Goal: Task Accomplishment & Management: Use online tool/utility

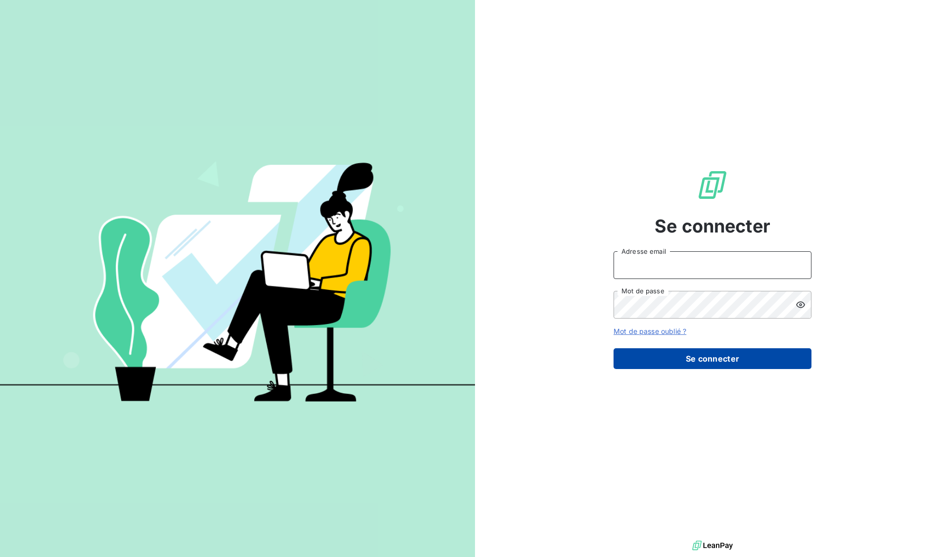
type input "[EMAIL_ADDRESS][DOMAIN_NAME]"
click at [697, 349] on button "Se connecter" at bounding box center [713, 358] width 198 height 21
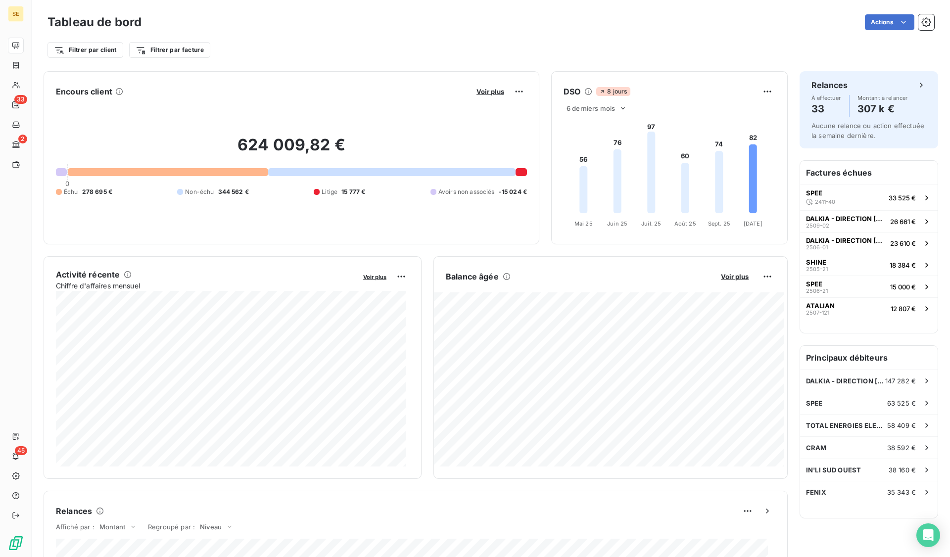
drag, startPoint x: 202, startPoint y: 182, endPoint x: 325, endPoint y: 96, distance: 149.3
click at [325, 96] on div "Encours client Voir plus" at bounding box center [291, 92] width 471 height 16
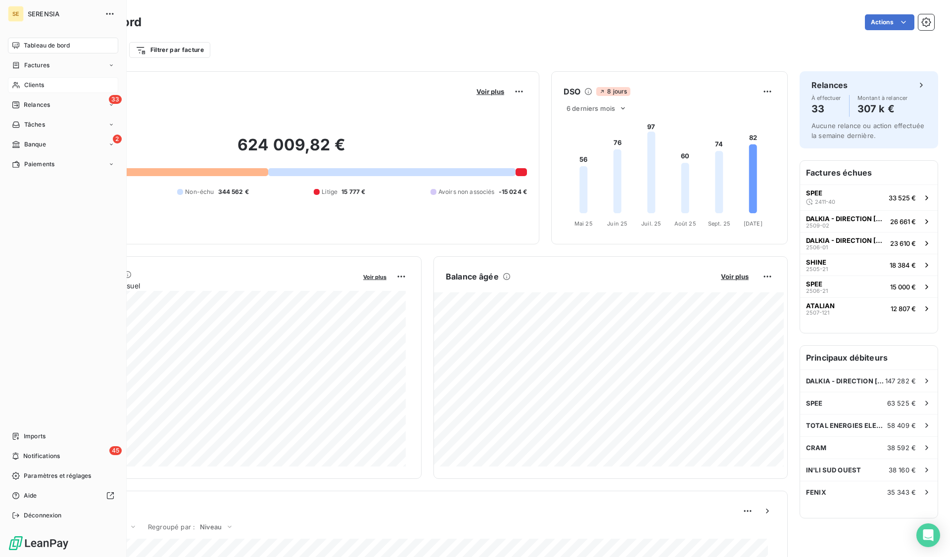
click at [35, 85] on span "Clients" at bounding box center [34, 85] width 20 height 9
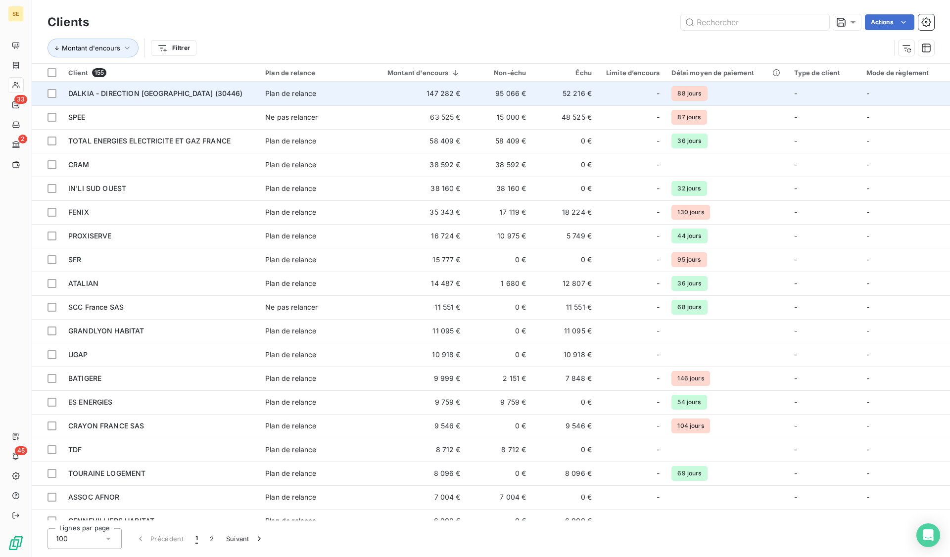
click at [161, 91] on span "DALKIA - DIRECTION France (30446)" at bounding box center [155, 93] width 175 height 8
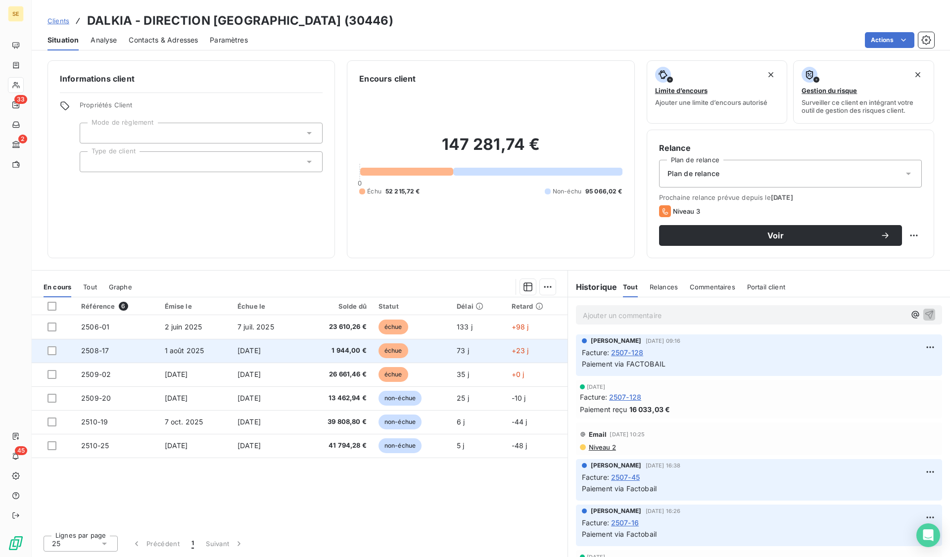
click at [317, 354] on span "1 944,00 €" at bounding box center [336, 351] width 60 height 10
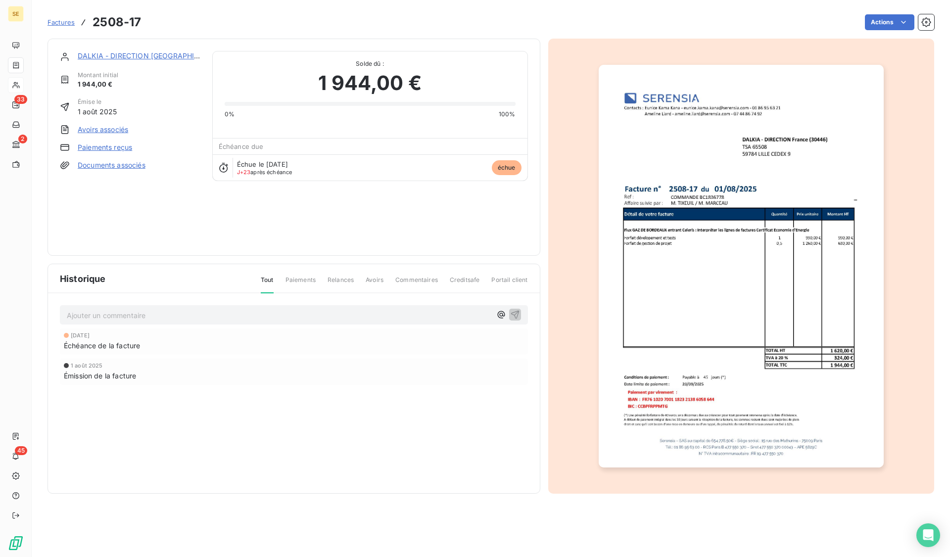
click at [112, 147] on link "Paiements reçus" at bounding box center [105, 148] width 54 height 10
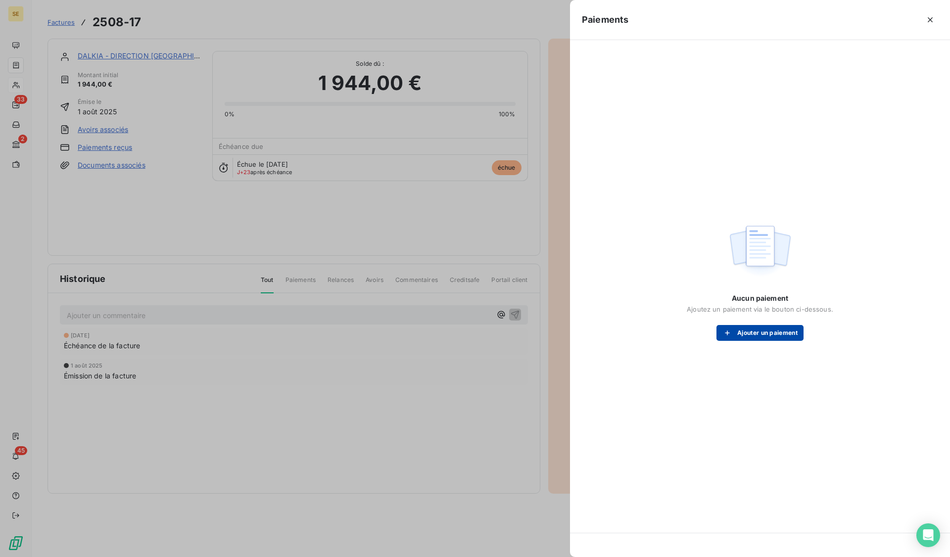
click at [741, 339] on button "Ajouter un paiement" at bounding box center [760, 333] width 87 height 16
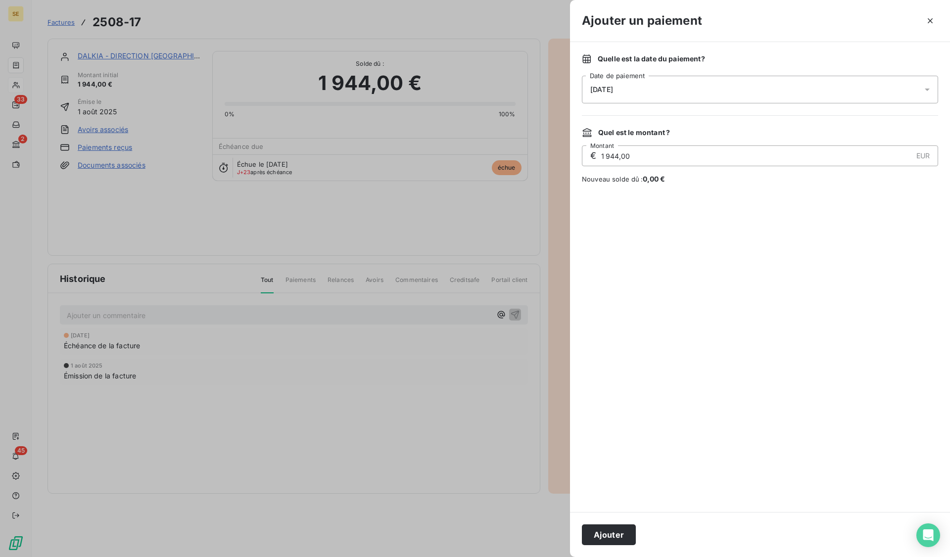
click at [613, 87] on span "13/10/2025" at bounding box center [601, 90] width 23 height 8
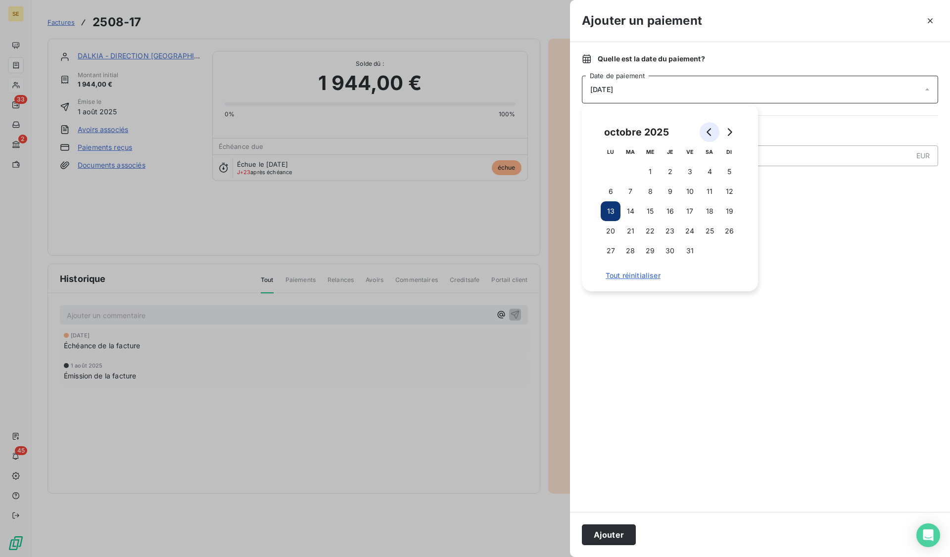
click at [712, 132] on icon "Go to previous month" at bounding box center [710, 132] width 8 height 8
click at [612, 254] on button "29" at bounding box center [611, 251] width 20 height 20
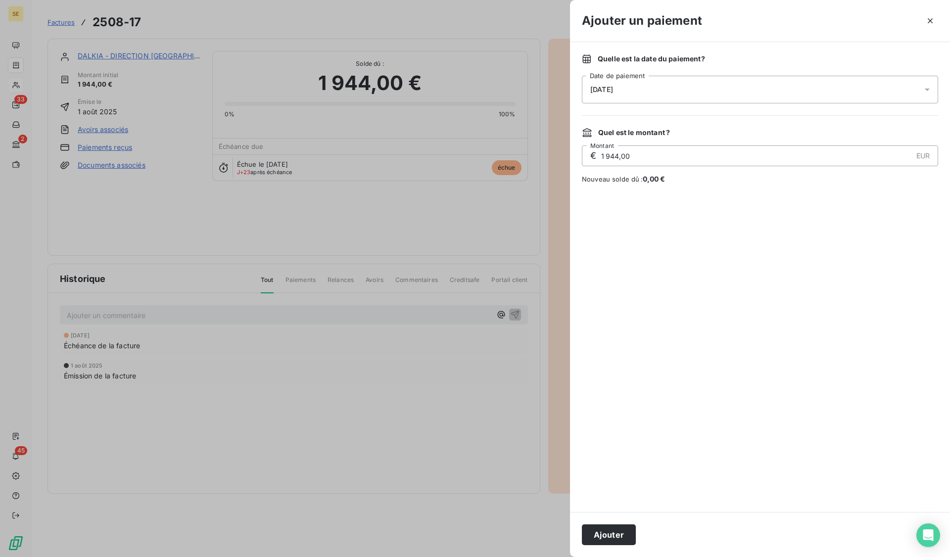
click at [648, 348] on div at bounding box center [760, 348] width 356 height 304
click at [621, 536] on button "Ajouter" at bounding box center [609, 535] width 54 height 21
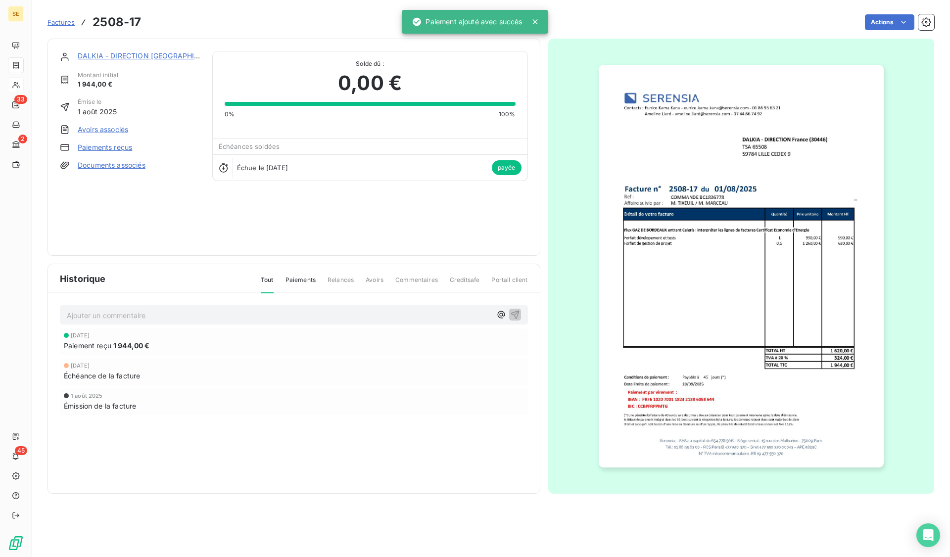
click at [276, 308] on div "Ajouter un commentaire ﻿" at bounding box center [294, 314] width 468 height 19
click at [275, 314] on p "Ajouter un commentaire ﻿" at bounding box center [279, 315] width 425 height 12
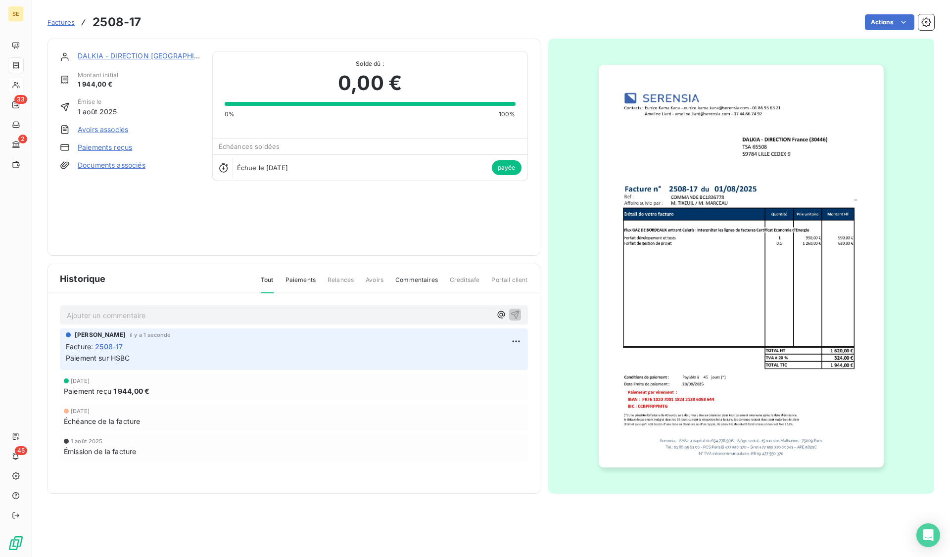
click at [68, 22] on span "Factures" at bounding box center [61, 22] width 27 height 8
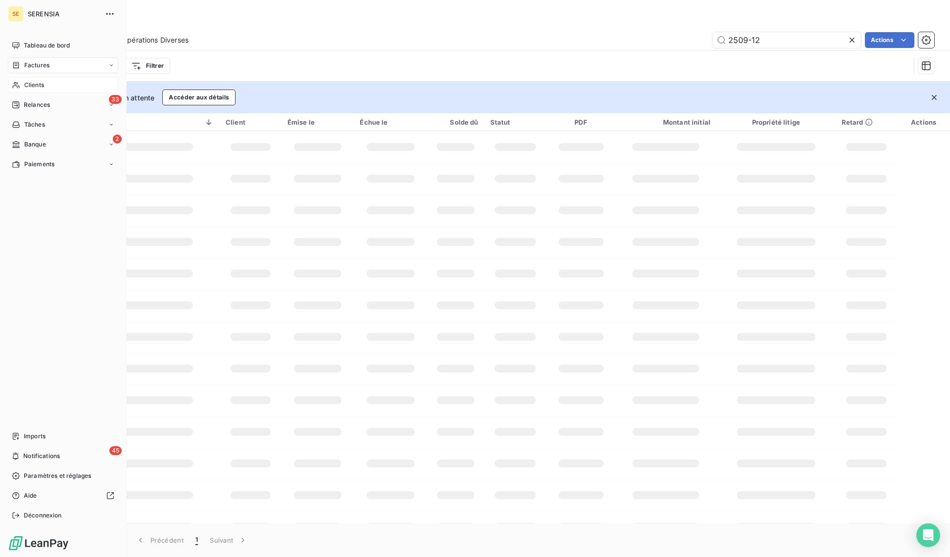
click at [30, 84] on span "Clients" at bounding box center [34, 85] width 20 height 9
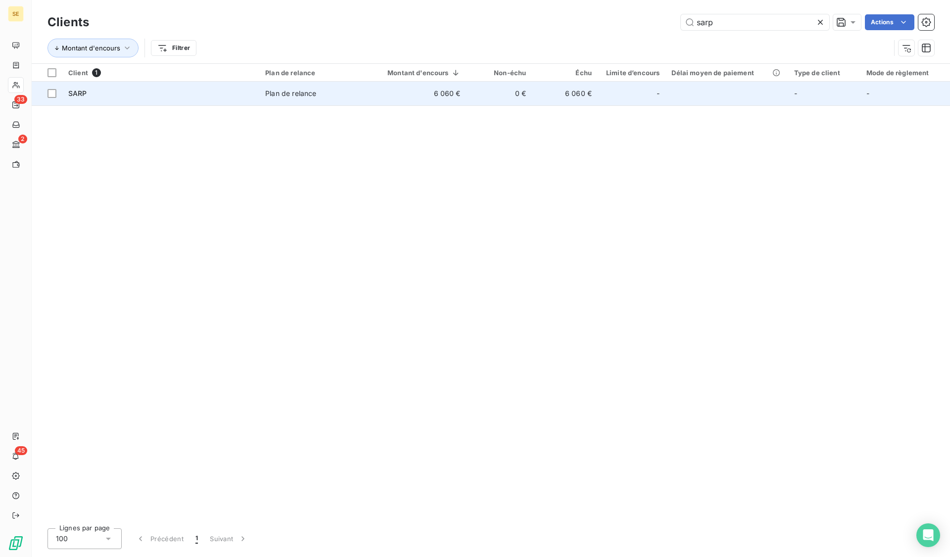
type input "sarp"
click at [79, 92] on span "SARP" at bounding box center [77, 93] width 19 height 8
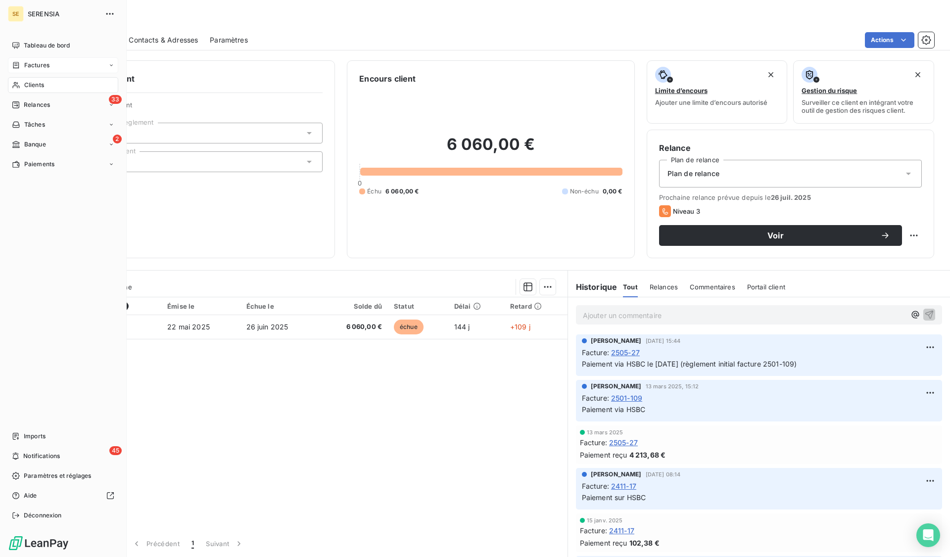
click at [25, 63] on span "Factures" at bounding box center [36, 65] width 25 height 9
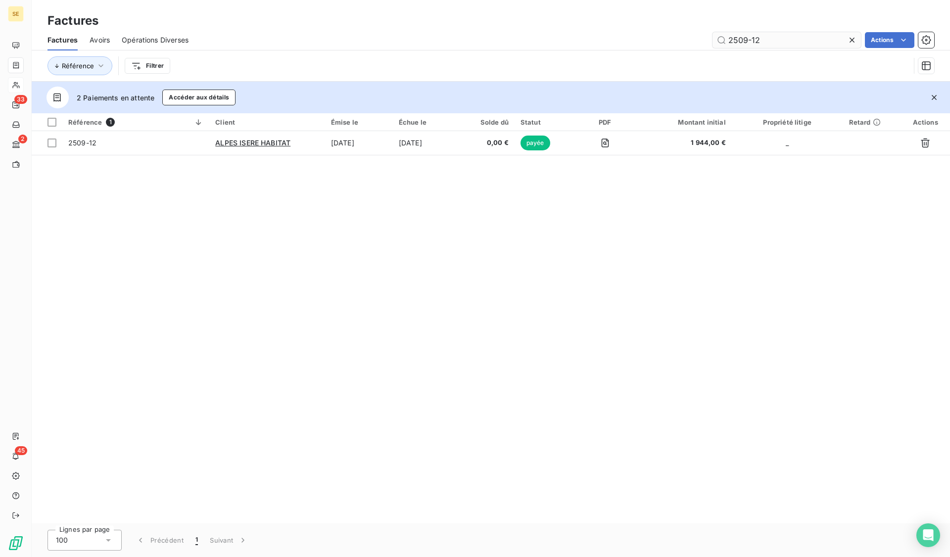
click at [759, 39] on input "2509-12" at bounding box center [787, 40] width 148 height 16
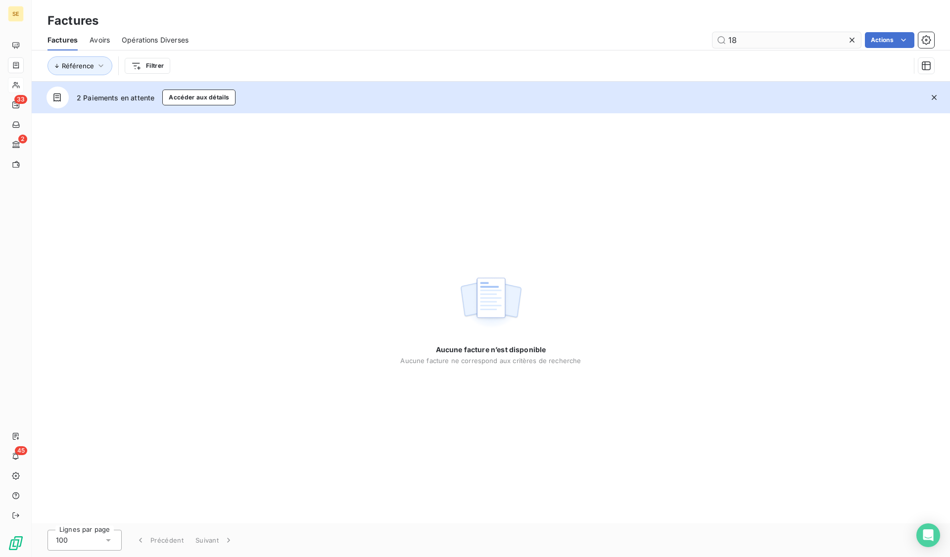
type input "1"
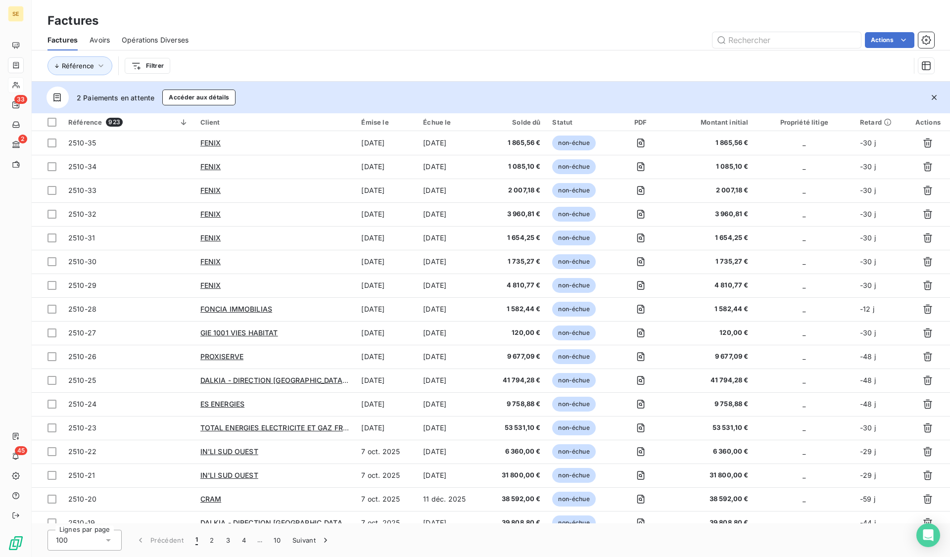
click at [302, 68] on div "Référence Filtrer" at bounding box center [479, 65] width 863 height 19
click at [750, 43] on input "text" at bounding box center [787, 40] width 148 height 16
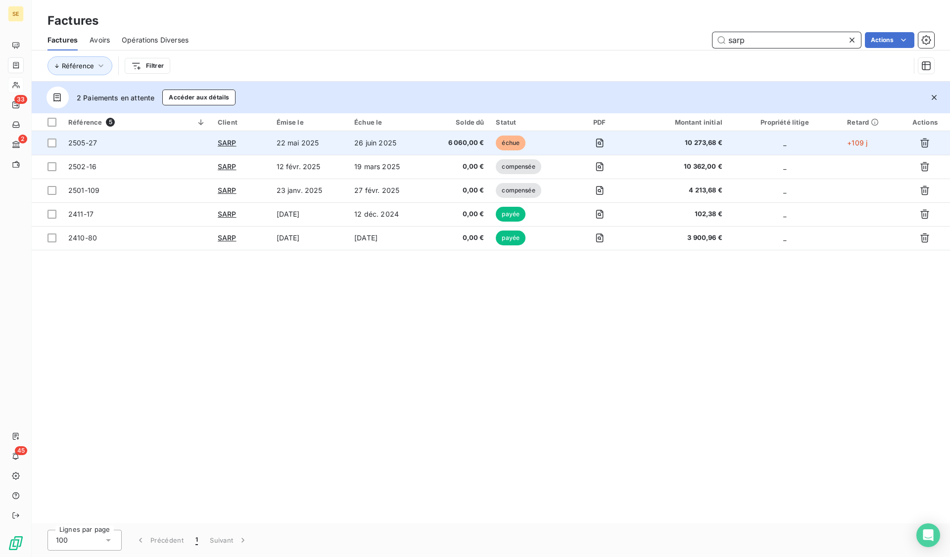
type input "sarp"
click at [159, 144] on span "2505-27" at bounding box center [137, 143] width 138 height 10
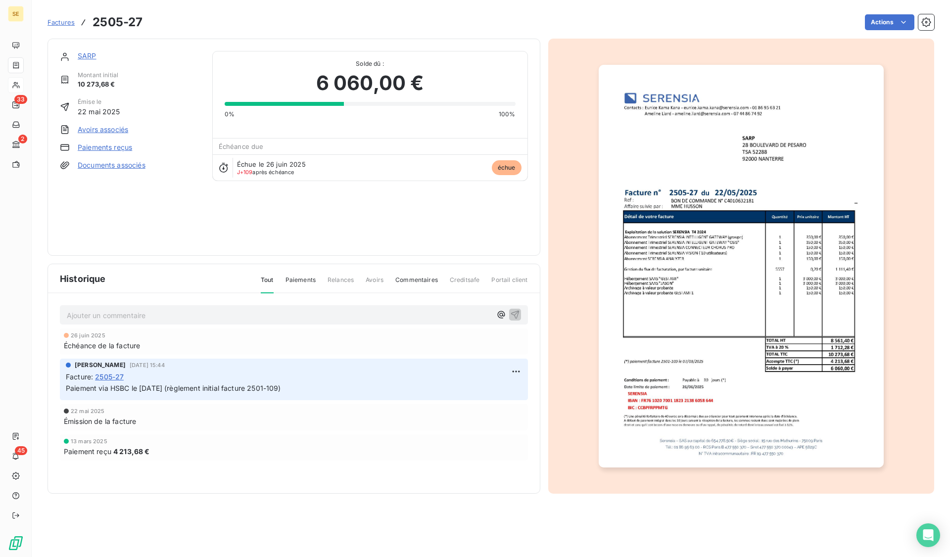
click at [121, 148] on link "Paiements reçus" at bounding box center [105, 148] width 54 height 10
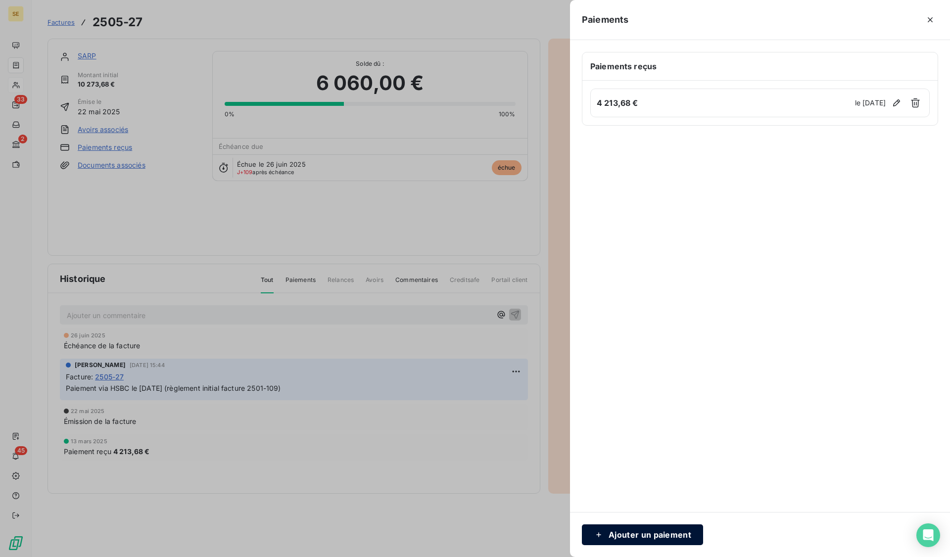
click at [638, 536] on button "Ajouter un paiement" at bounding box center [642, 535] width 121 height 21
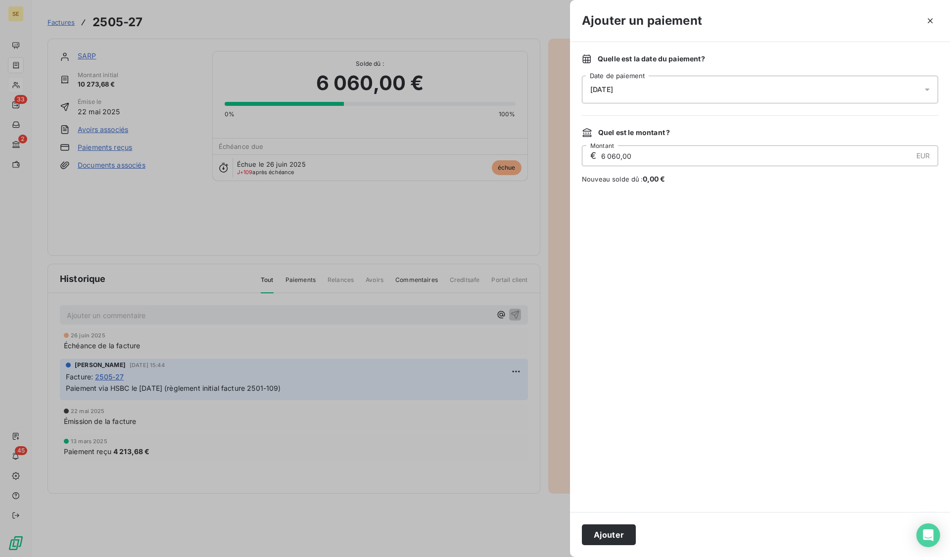
click at [640, 156] on input "6 060,00" at bounding box center [756, 156] width 312 height 20
type input "1 846,32"
click at [664, 85] on div "13/10/2025" at bounding box center [760, 90] width 356 height 28
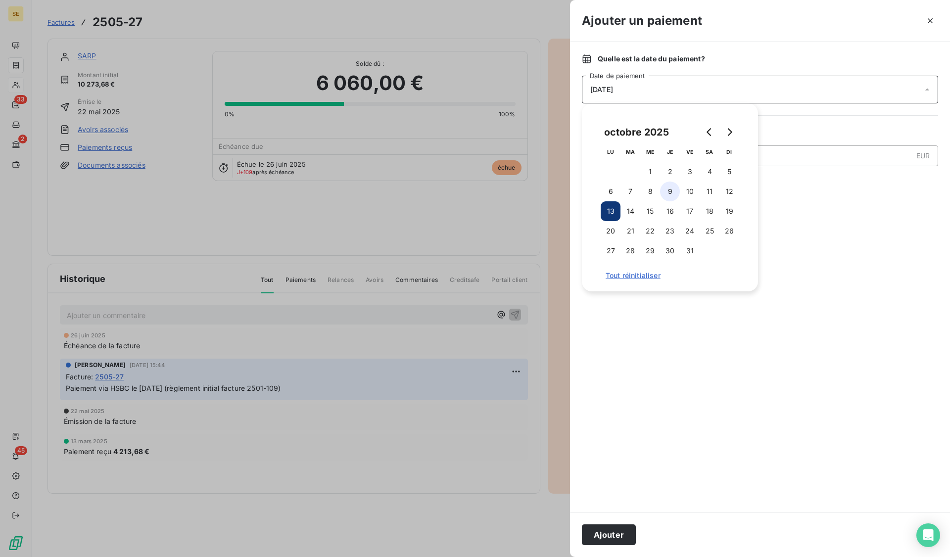
click at [673, 196] on button "9" at bounding box center [670, 192] width 20 height 20
click at [670, 443] on div at bounding box center [760, 348] width 356 height 304
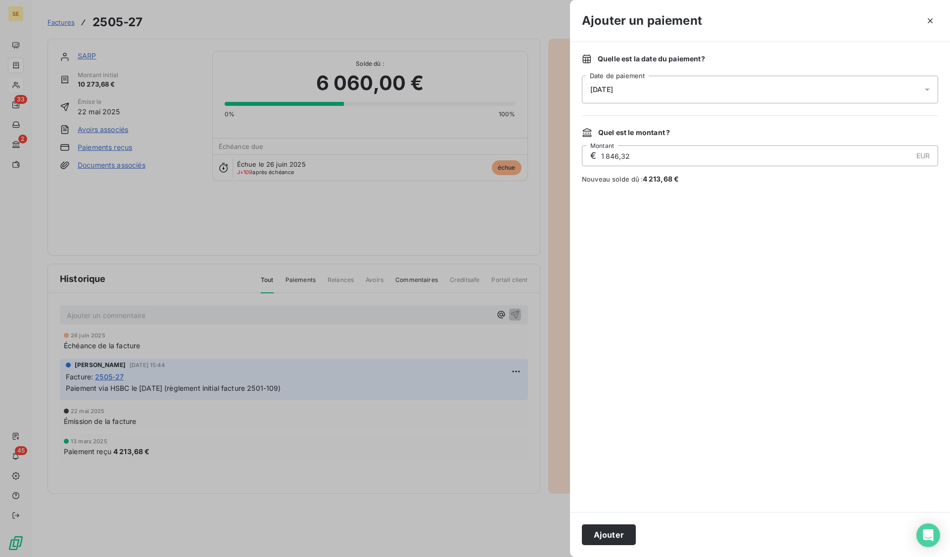
drag, startPoint x: 638, startPoint y: 155, endPoint x: 570, endPoint y: 157, distance: 68.3
click at [570, 157] on div "Quelle est la date du paiement ? 09/10/2025 Date de paiement Quel est le montan…" at bounding box center [760, 277] width 380 height 470
click at [596, 537] on button "Ajouter" at bounding box center [609, 535] width 54 height 21
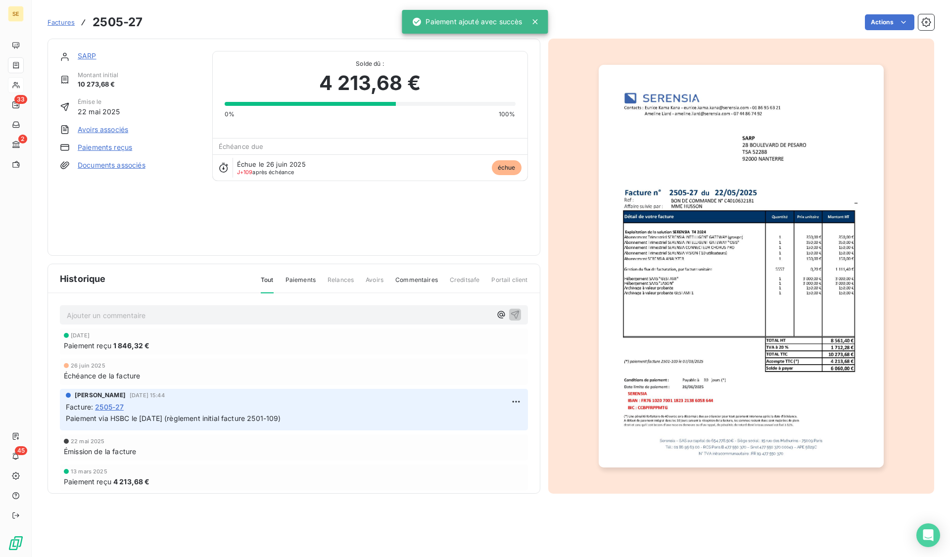
click at [115, 319] on p "Ajouter un commentaire ﻿" at bounding box center [279, 315] width 425 height 12
click at [510, 313] on icon "button" at bounding box center [515, 314] width 10 height 10
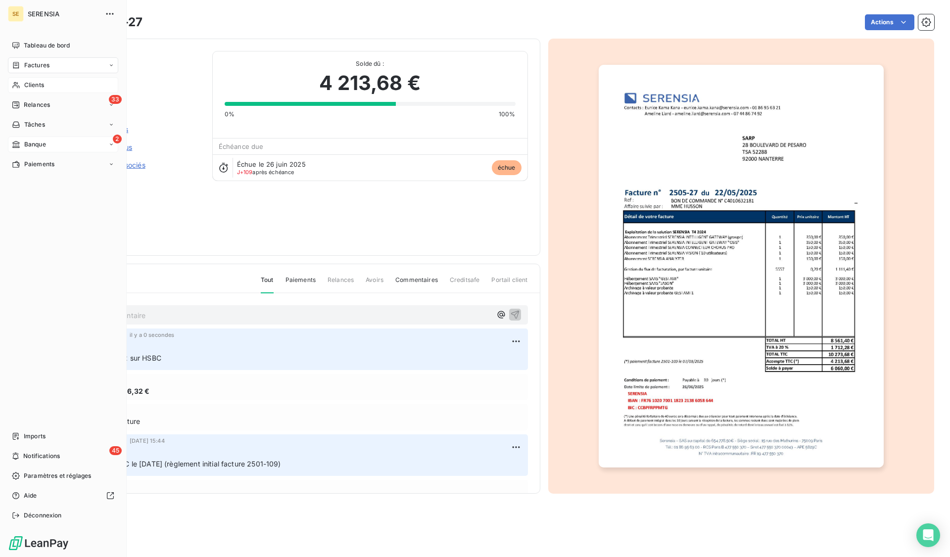
click at [23, 144] on div "Banque" at bounding box center [29, 144] width 34 height 9
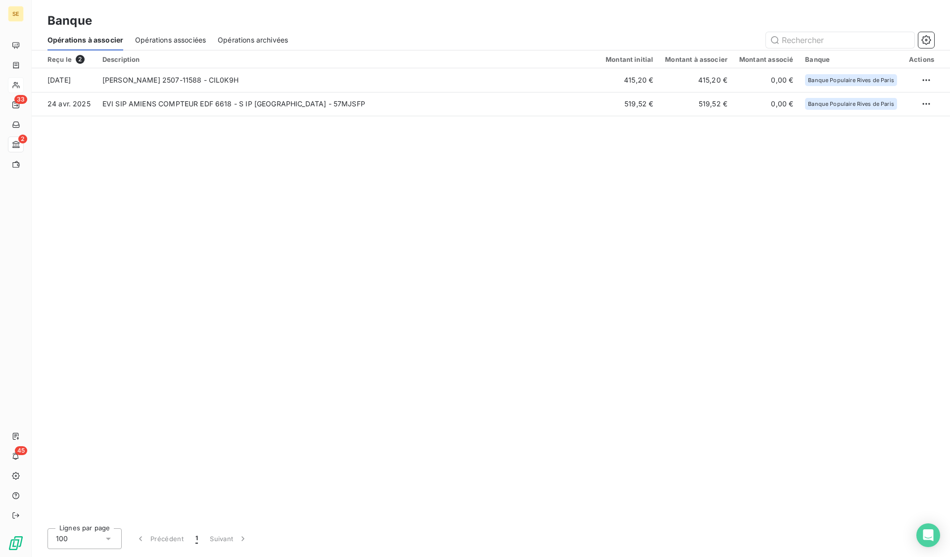
click at [366, 186] on div "Reçu le 2 Description Montant initial Montant à associer Montant associé Banque…" at bounding box center [491, 285] width 919 height 470
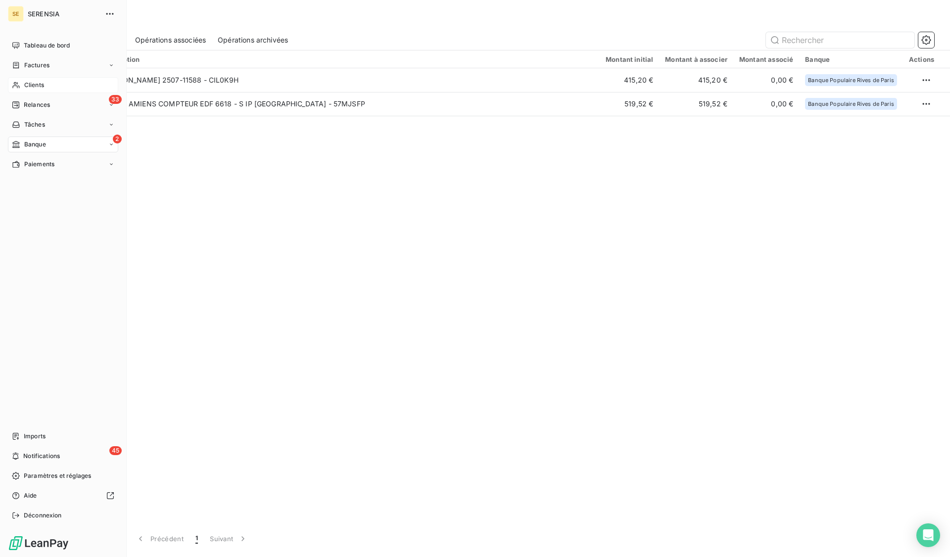
click at [23, 142] on div "Banque" at bounding box center [29, 144] width 34 height 9
click at [39, 62] on span "Factures" at bounding box center [36, 65] width 25 height 9
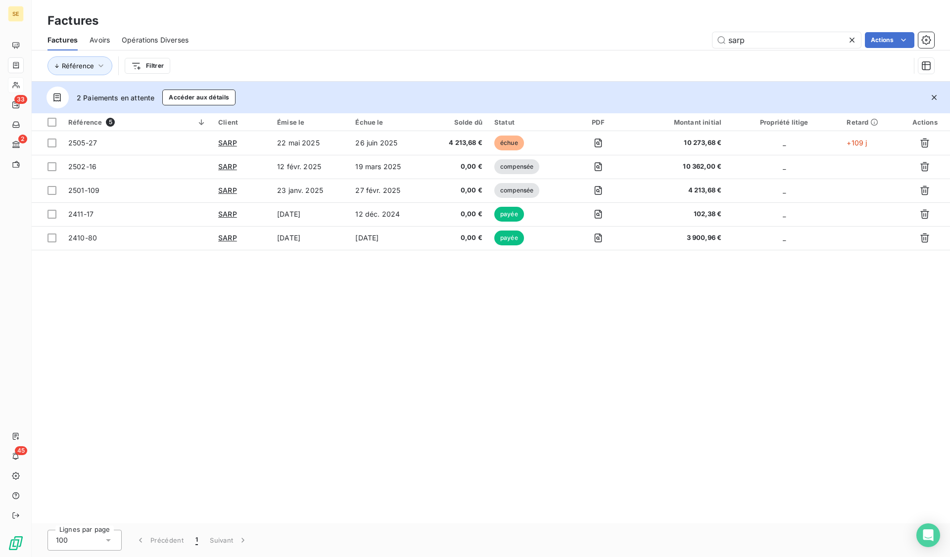
click at [540, 62] on div "Référence Filtrer" at bounding box center [479, 65] width 863 height 19
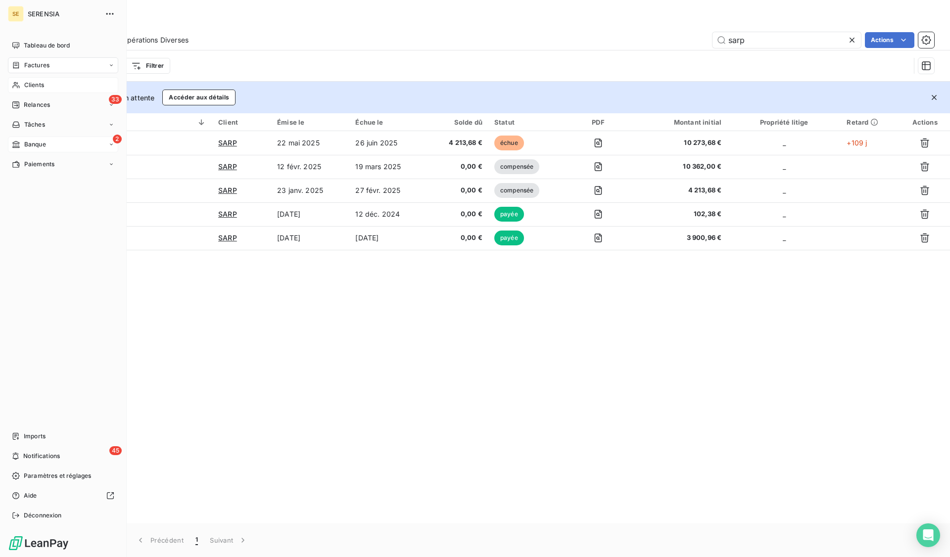
click at [17, 144] on icon at bounding box center [16, 145] width 8 height 8
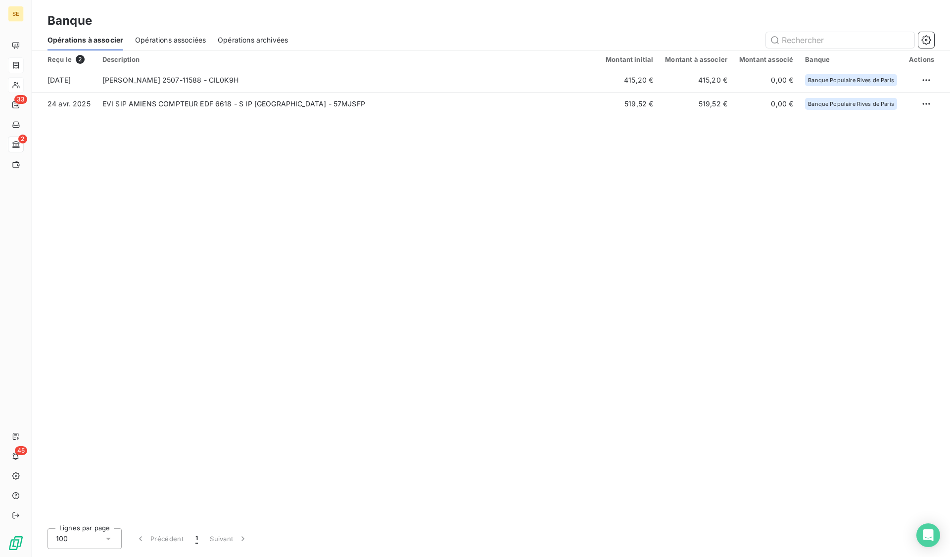
click at [260, 41] on span "Opérations archivées" at bounding box center [253, 40] width 70 height 10
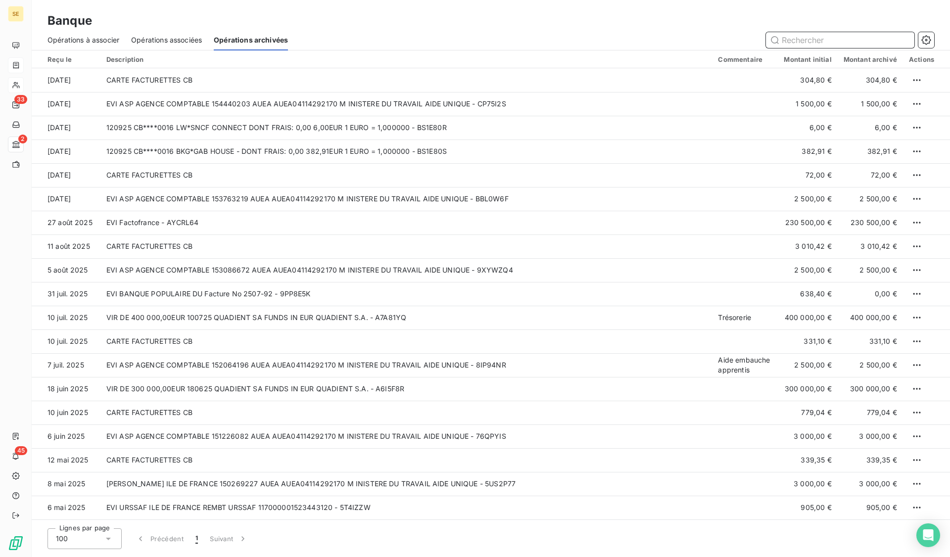
click at [173, 39] on span "Opérations associées" at bounding box center [166, 40] width 71 height 10
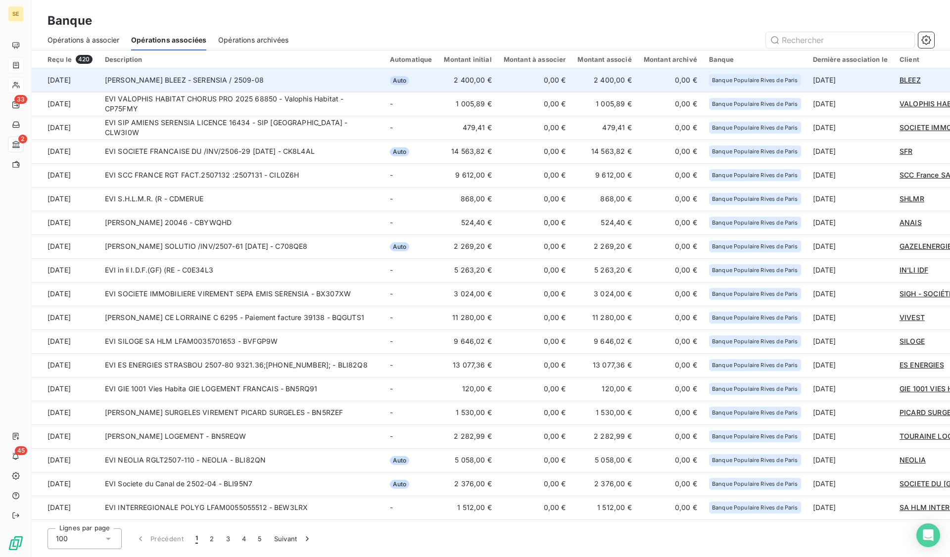
click at [214, 79] on td "EVI BLEEZ BLEEZ - SERENSIA / 2509-08" at bounding box center [241, 80] width 285 height 24
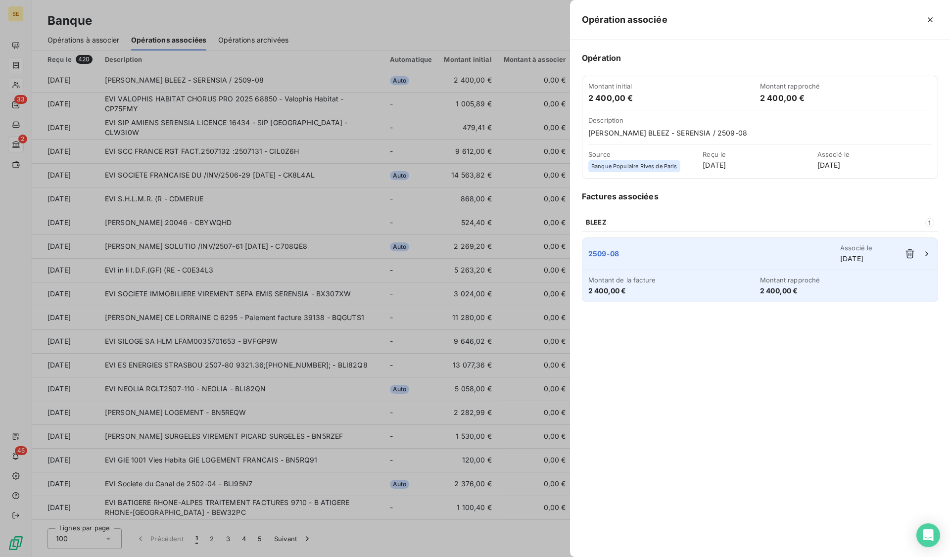
click at [606, 252] on span "2509-08" at bounding box center [714, 254] width 252 height 10
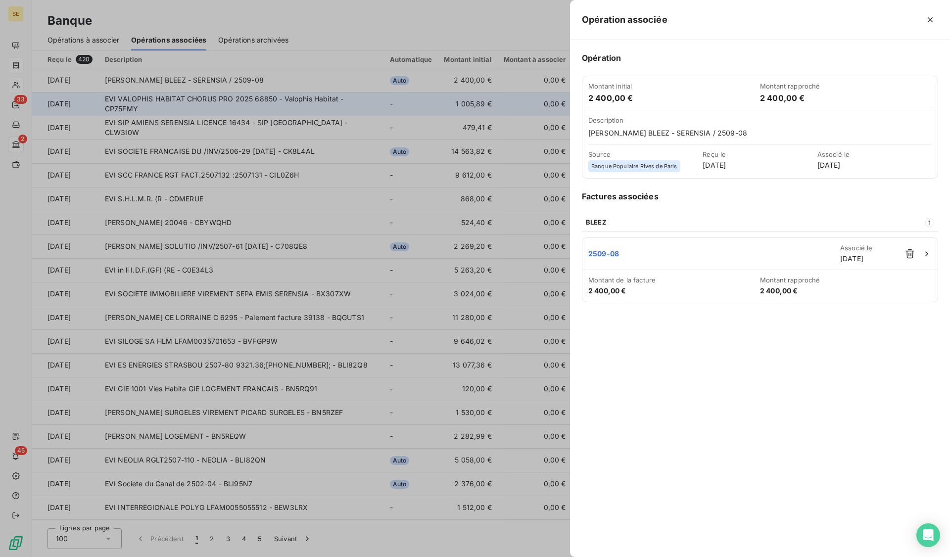
click at [195, 98] on div at bounding box center [475, 278] width 950 height 557
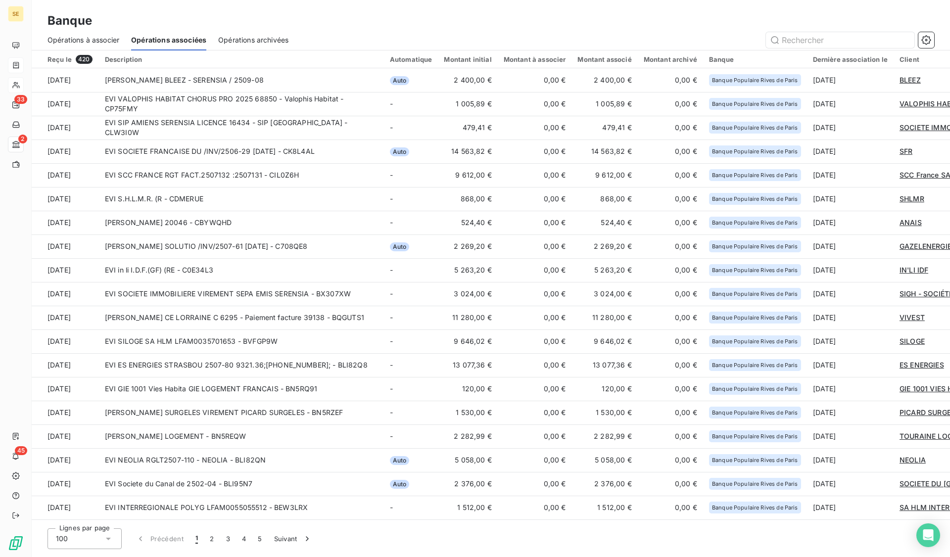
drag, startPoint x: 127, startPoint y: 84, endPoint x: 14, endPoint y: 62, distance: 114.3
click at [14, 62] on icon at bounding box center [16, 65] width 8 height 8
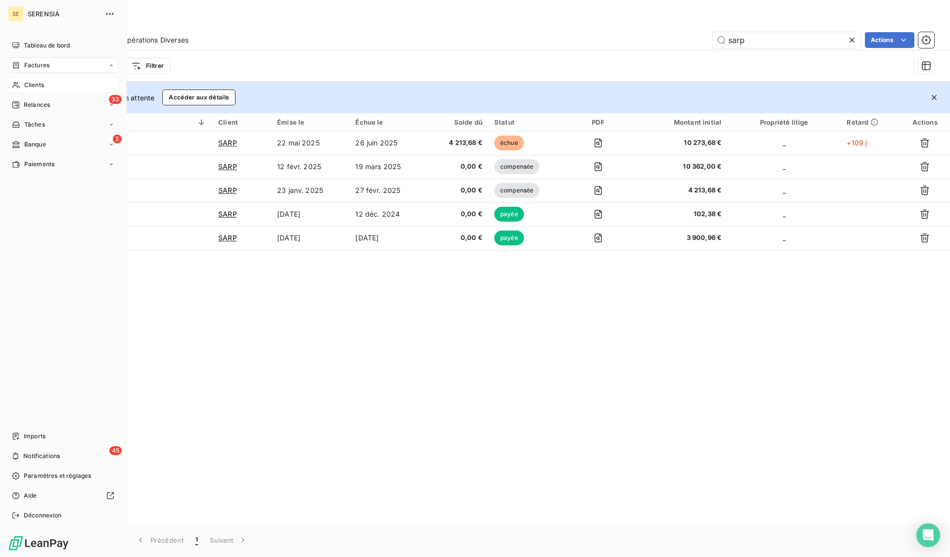
click at [25, 63] on span "Factures" at bounding box center [36, 65] width 25 height 9
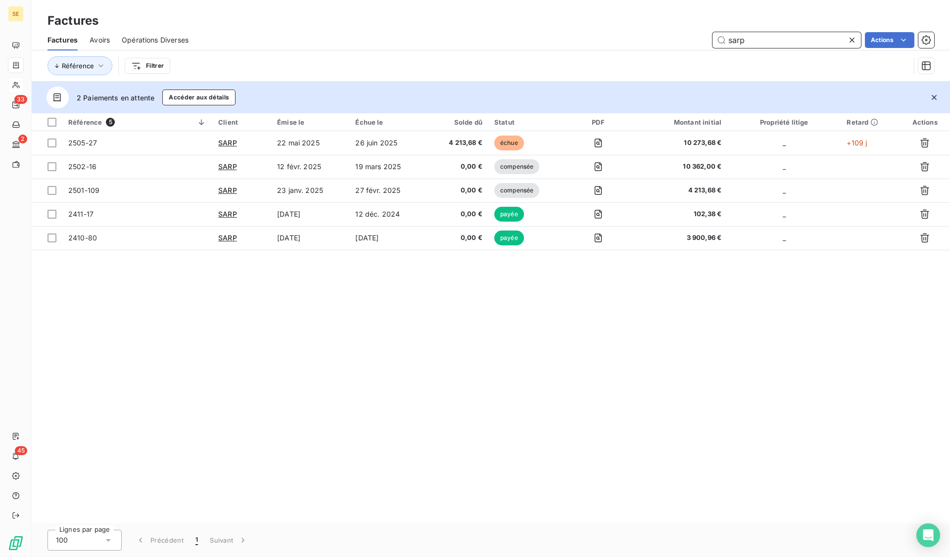
click at [737, 38] on input "sarp" at bounding box center [787, 40] width 148 height 16
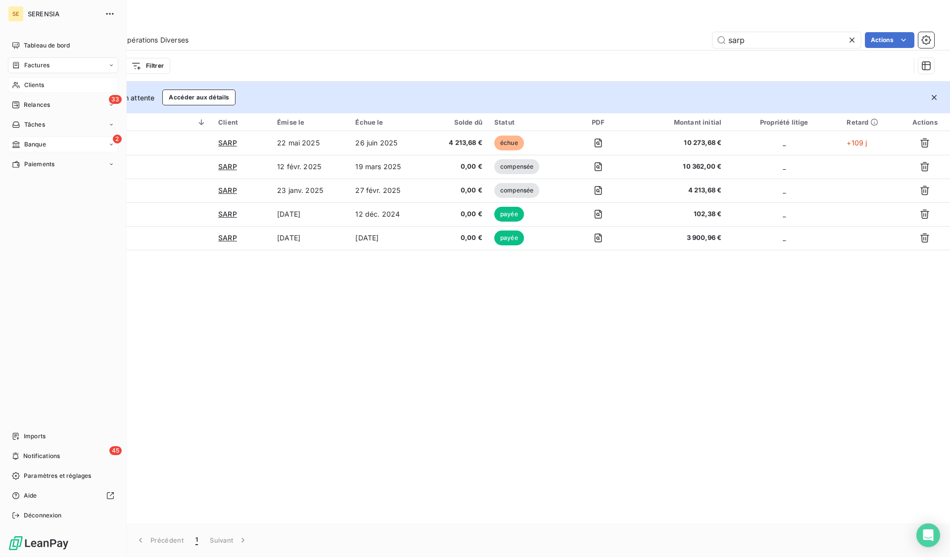
click at [22, 147] on div "Banque" at bounding box center [29, 144] width 34 height 9
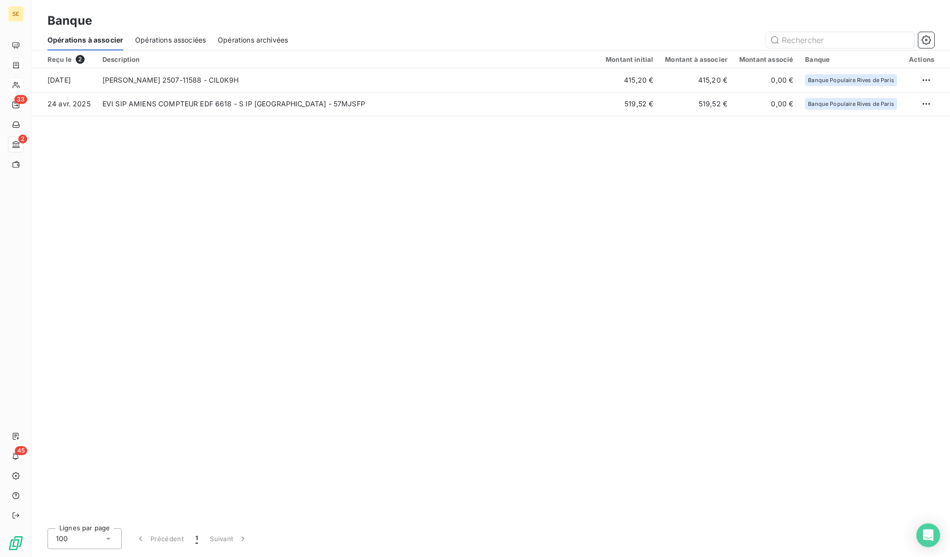
click at [174, 43] on span "Opérations associées" at bounding box center [170, 40] width 71 height 10
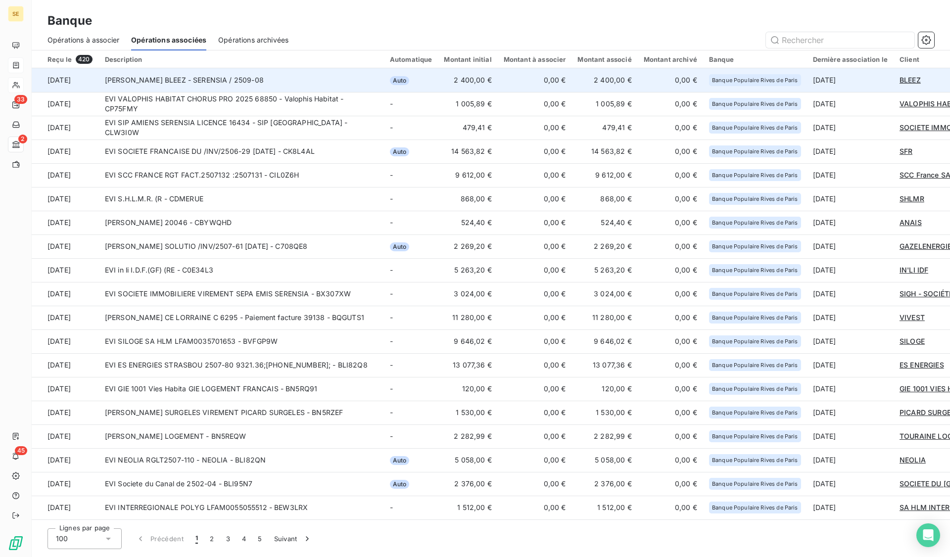
click at [231, 76] on td "EVI BLEEZ BLEEZ - SERENSIA / 2509-08" at bounding box center [241, 80] width 285 height 24
